Goal: Find specific page/section: Find specific page/section

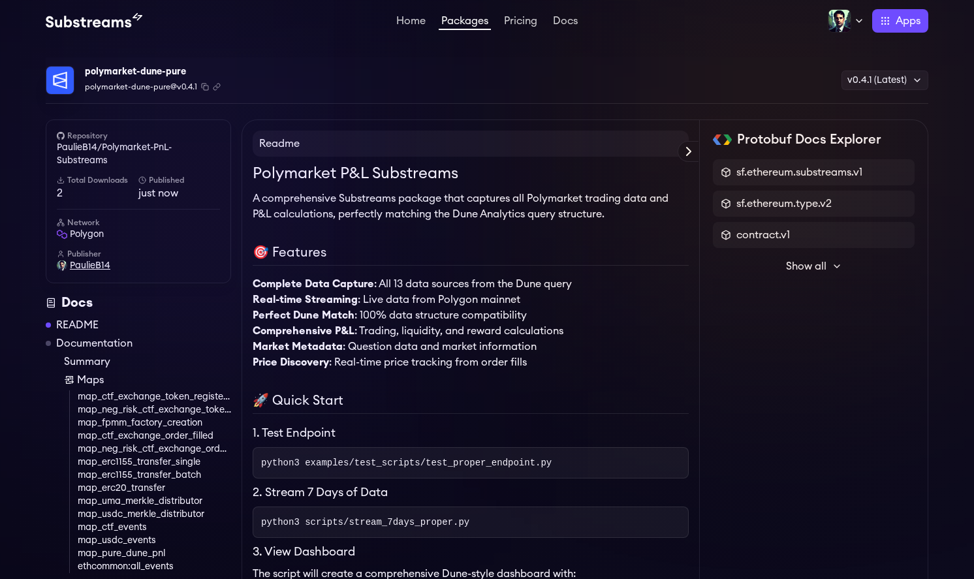
scroll to position [561, 0]
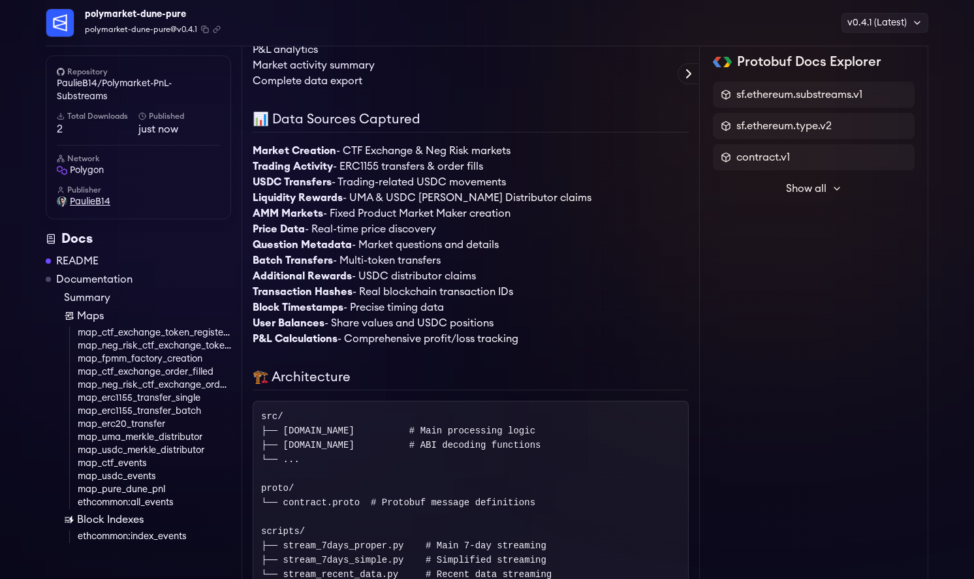
click at [82, 199] on span "PaulieB14" at bounding box center [90, 201] width 40 height 13
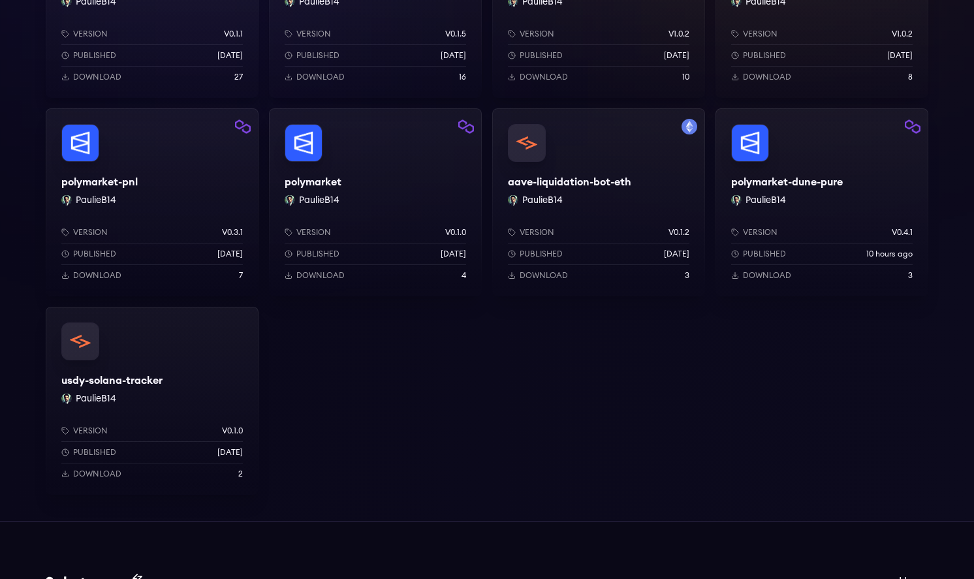
scroll to position [149, 0]
